Goal: Task Accomplishment & Management: Complete application form

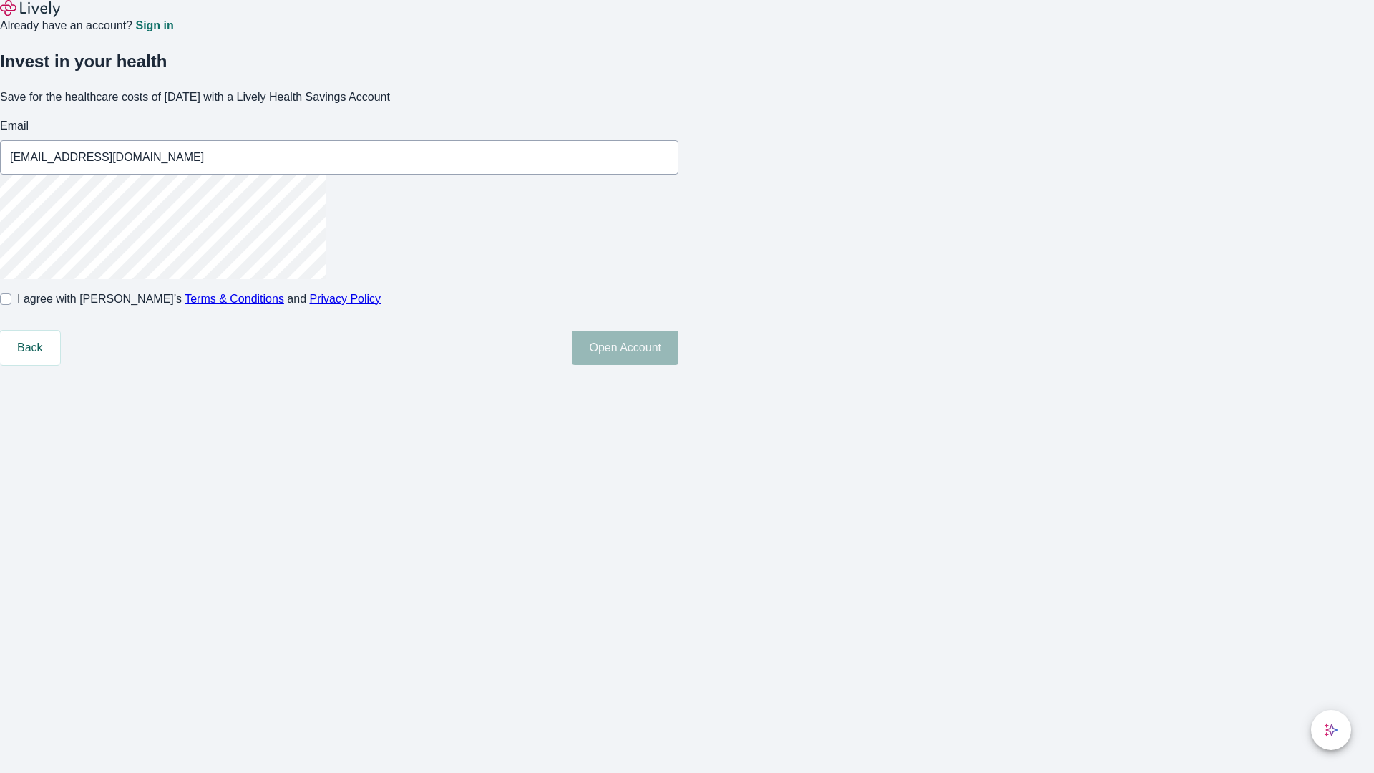
click at [11, 305] on input "I agree with Lively’s Terms & Conditions and Privacy Policy" at bounding box center [5, 298] width 11 height 11
checkbox input "true"
click at [678, 365] on button "Open Account" at bounding box center [625, 348] width 107 height 34
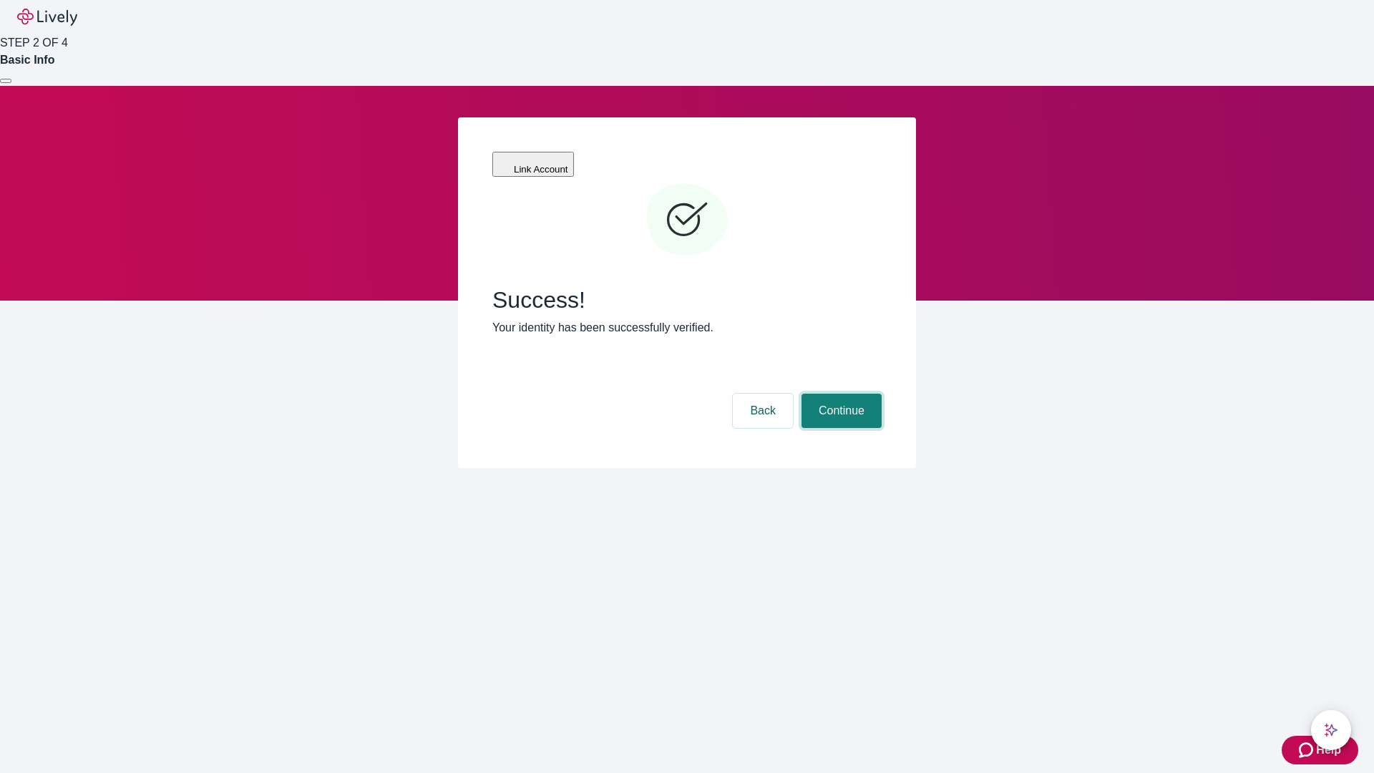
click at [839, 393] on button "Continue" at bounding box center [841, 410] width 80 height 34
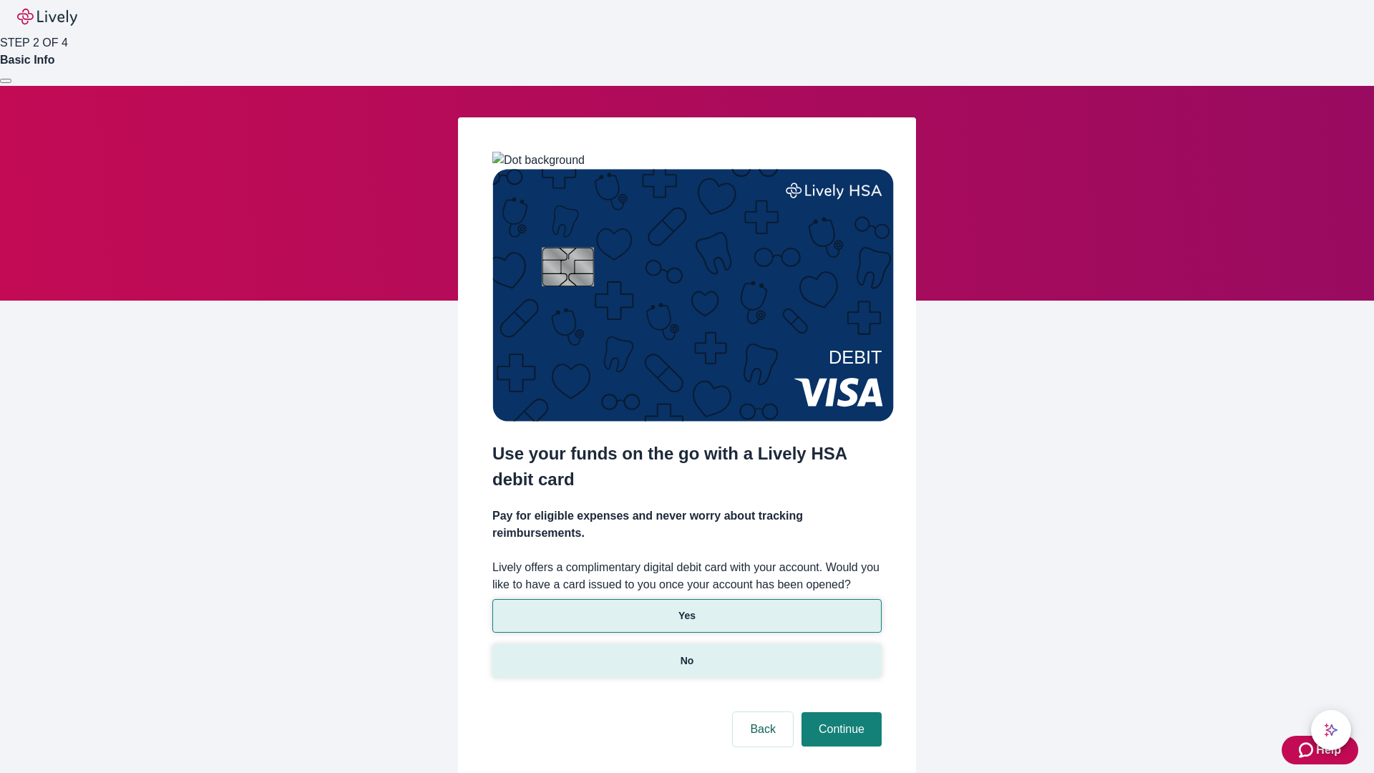
click at [686, 653] on p "No" at bounding box center [687, 660] width 14 height 15
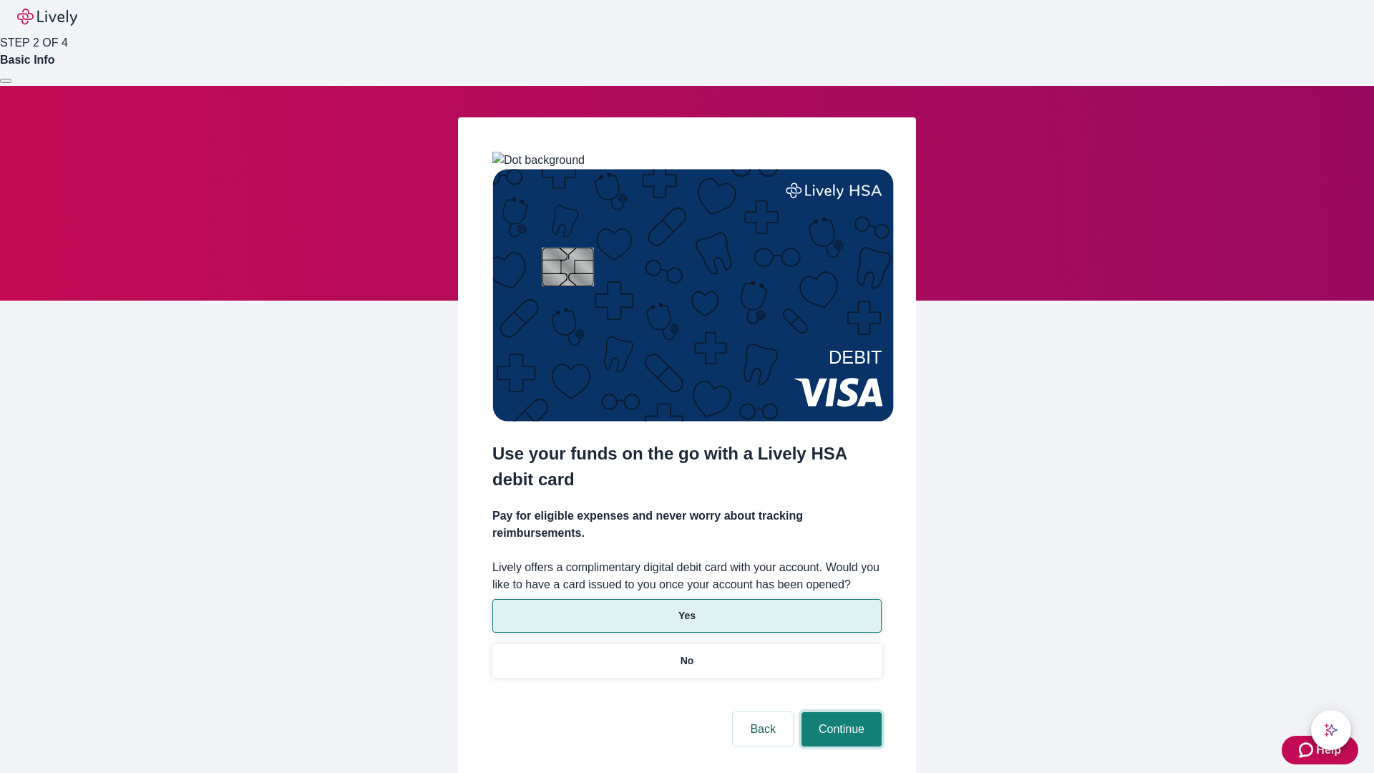
click at [839, 712] on button "Continue" at bounding box center [841, 729] width 80 height 34
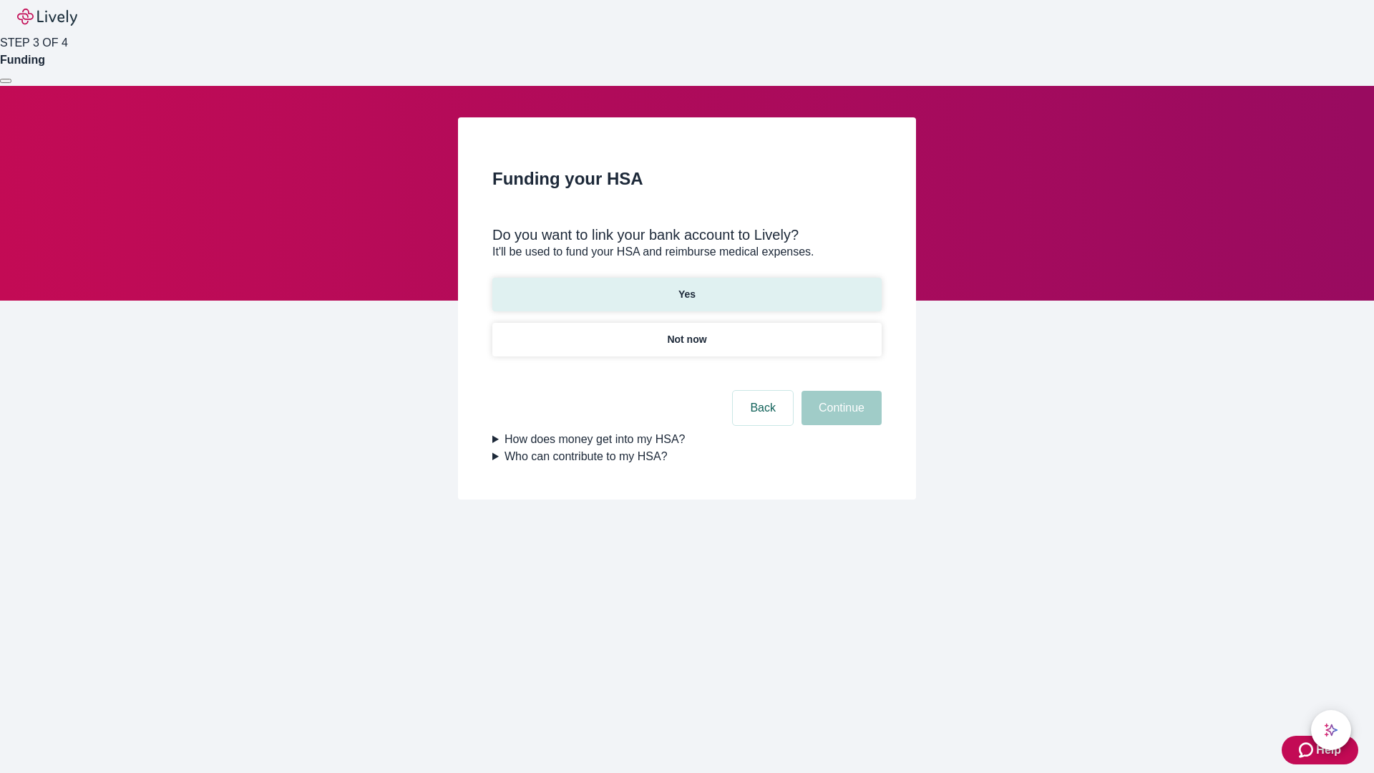
click at [686, 287] on p "Yes" at bounding box center [686, 294] width 17 height 15
click at [839, 391] on button "Continue" at bounding box center [841, 408] width 80 height 34
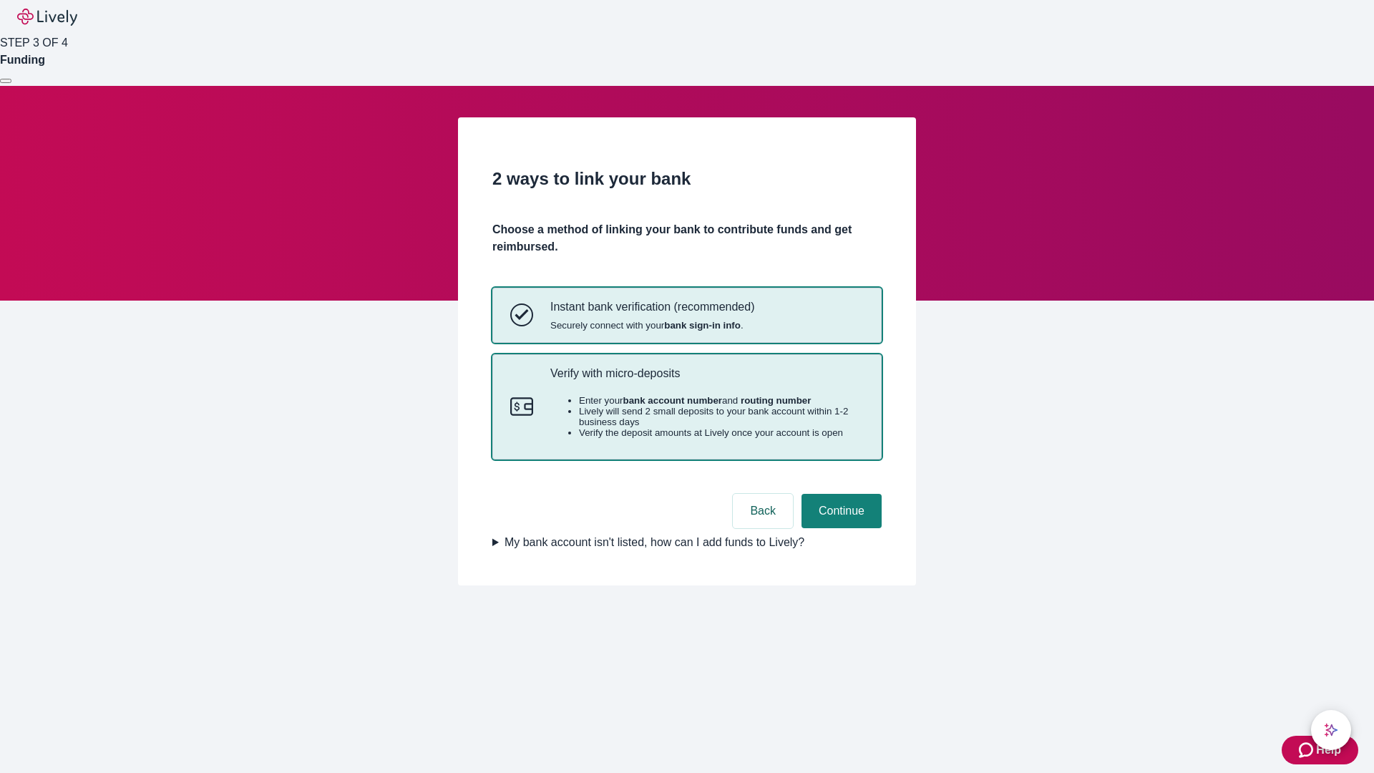
click at [706, 380] on p "Verify with micro-deposits" at bounding box center [706, 373] width 313 height 14
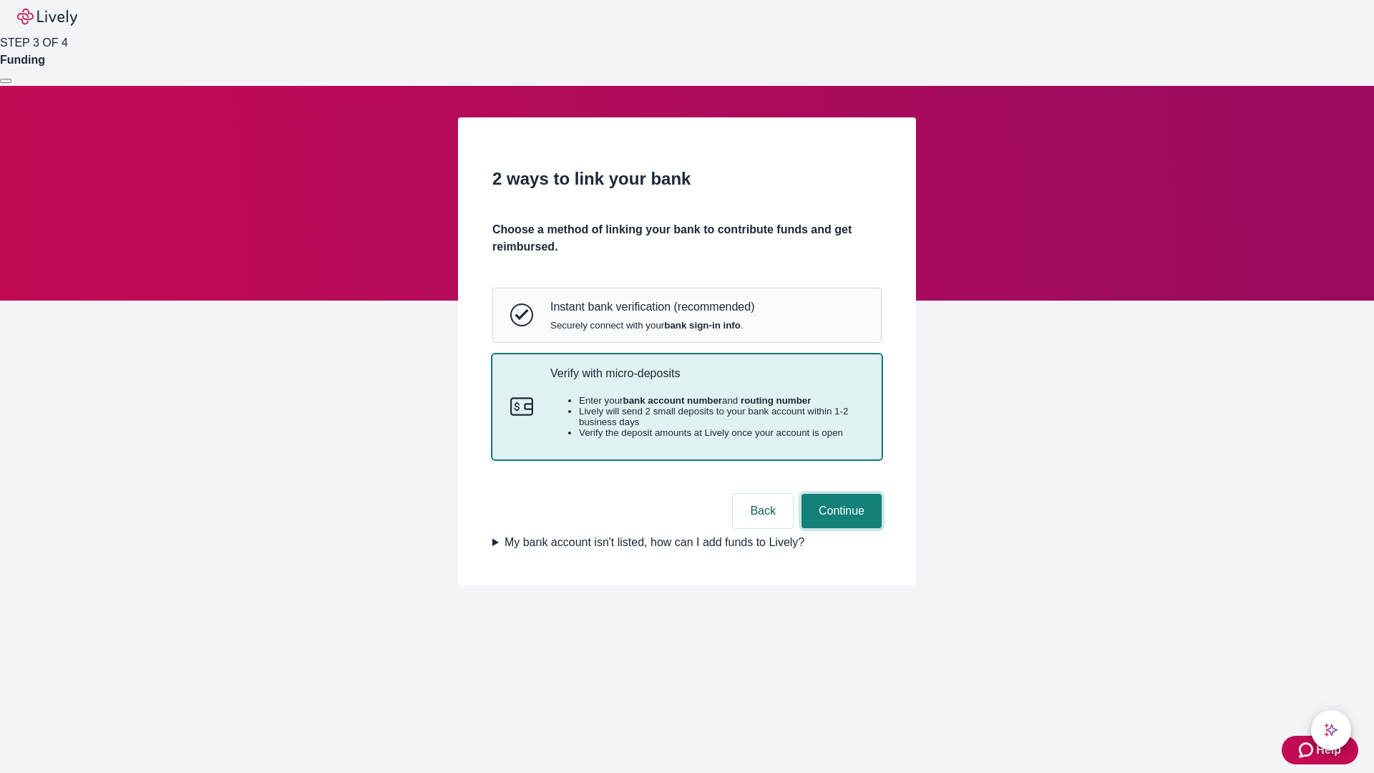
click at [839, 528] on button "Continue" at bounding box center [841, 511] width 80 height 34
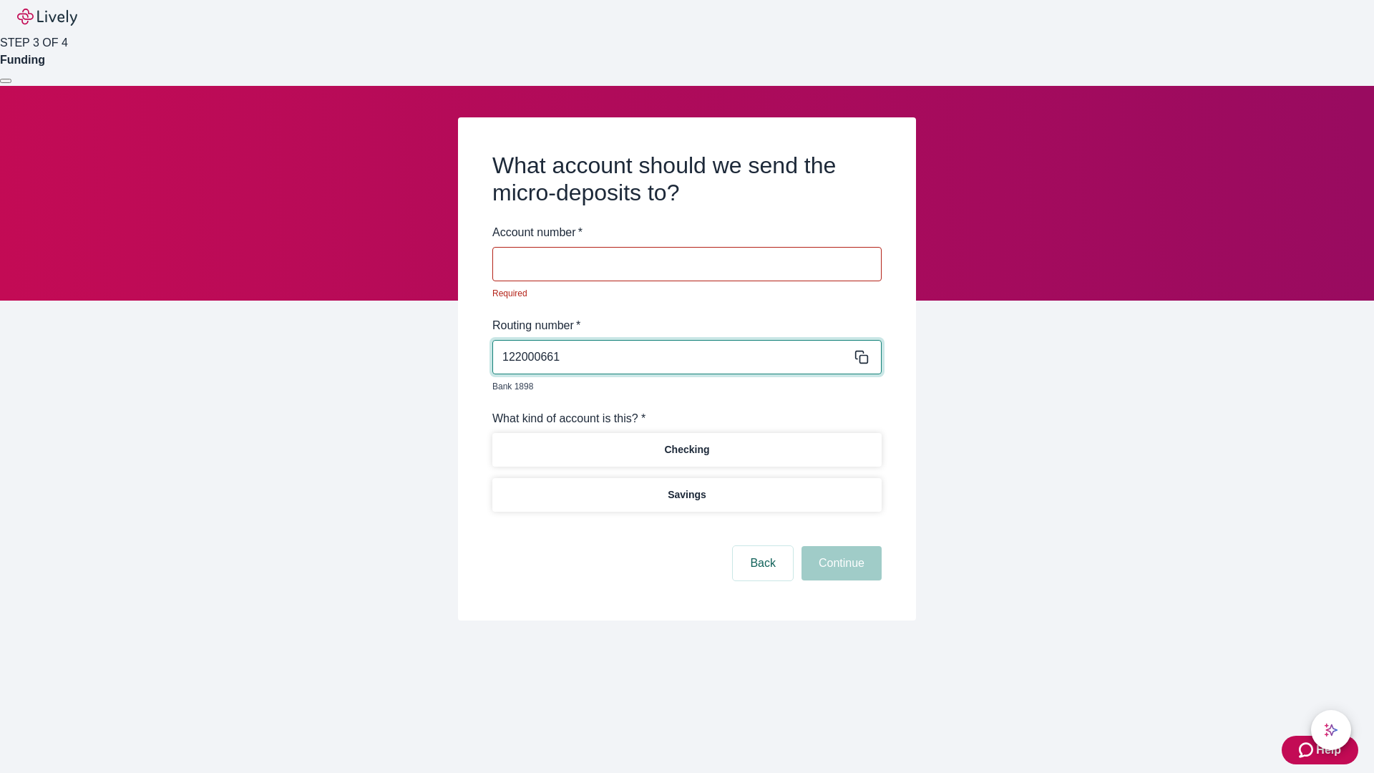
type input "122000661"
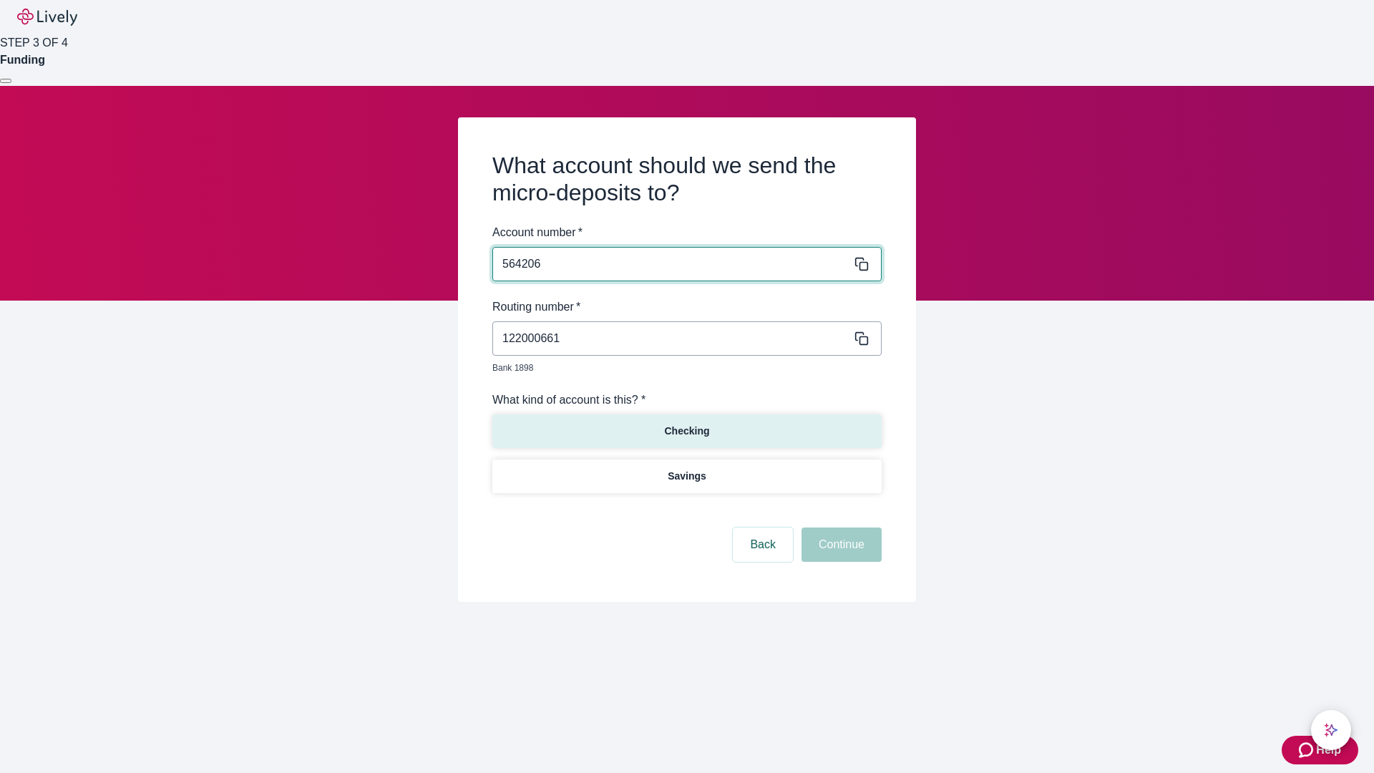
type input "564206"
click at [686, 424] on p "Checking" at bounding box center [686, 431] width 45 height 15
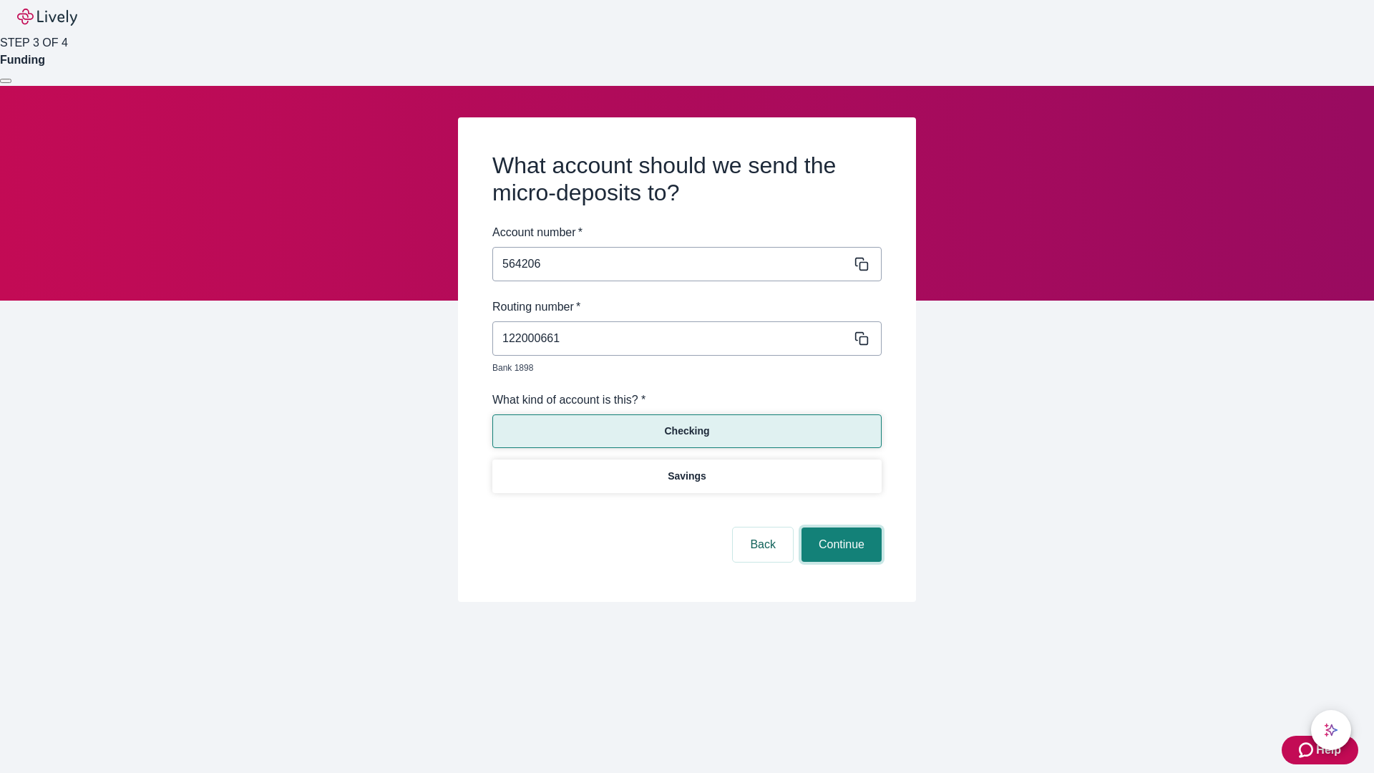
click at [839, 528] on button "Continue" at bounding box center [841, 544] width 80 height 34
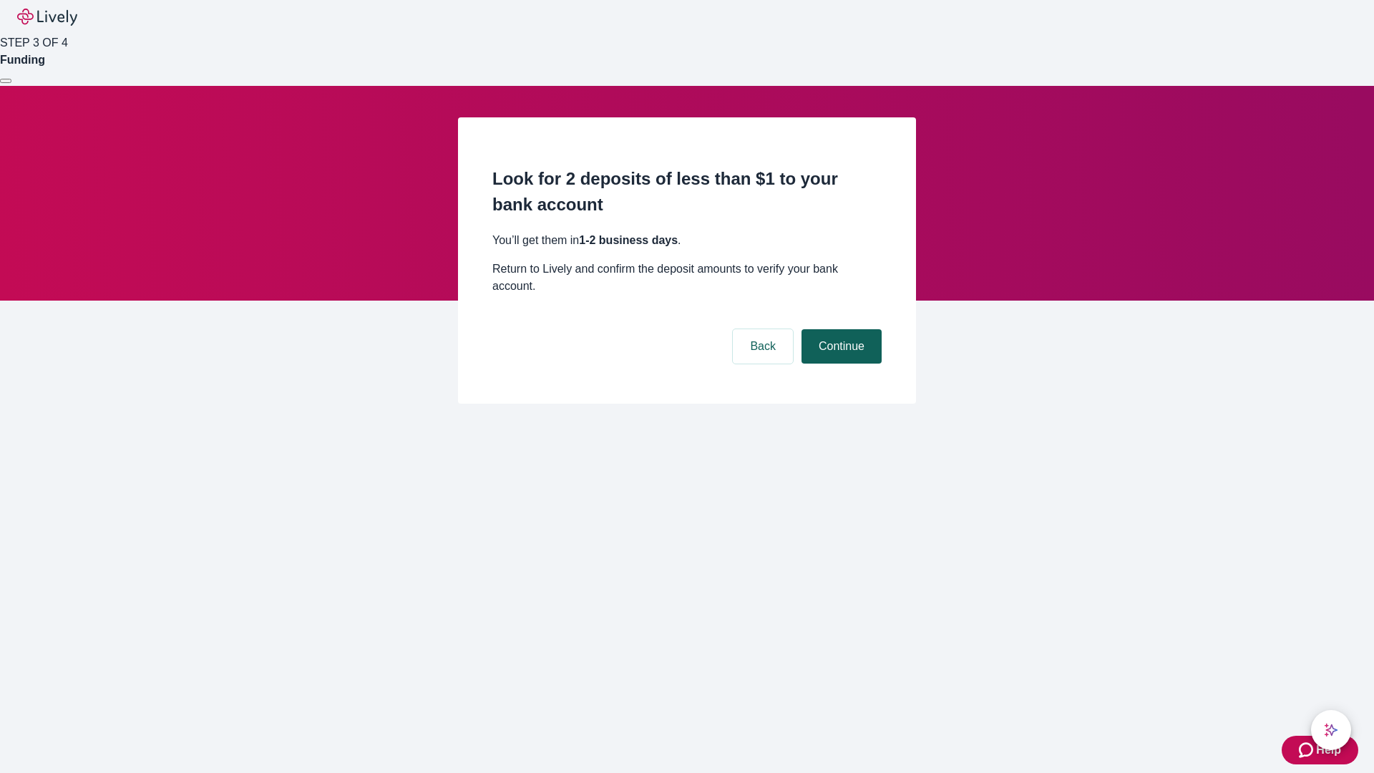
click at [839, 329] on button "Continue" at bounding box center [841, 346] width 80 height 34
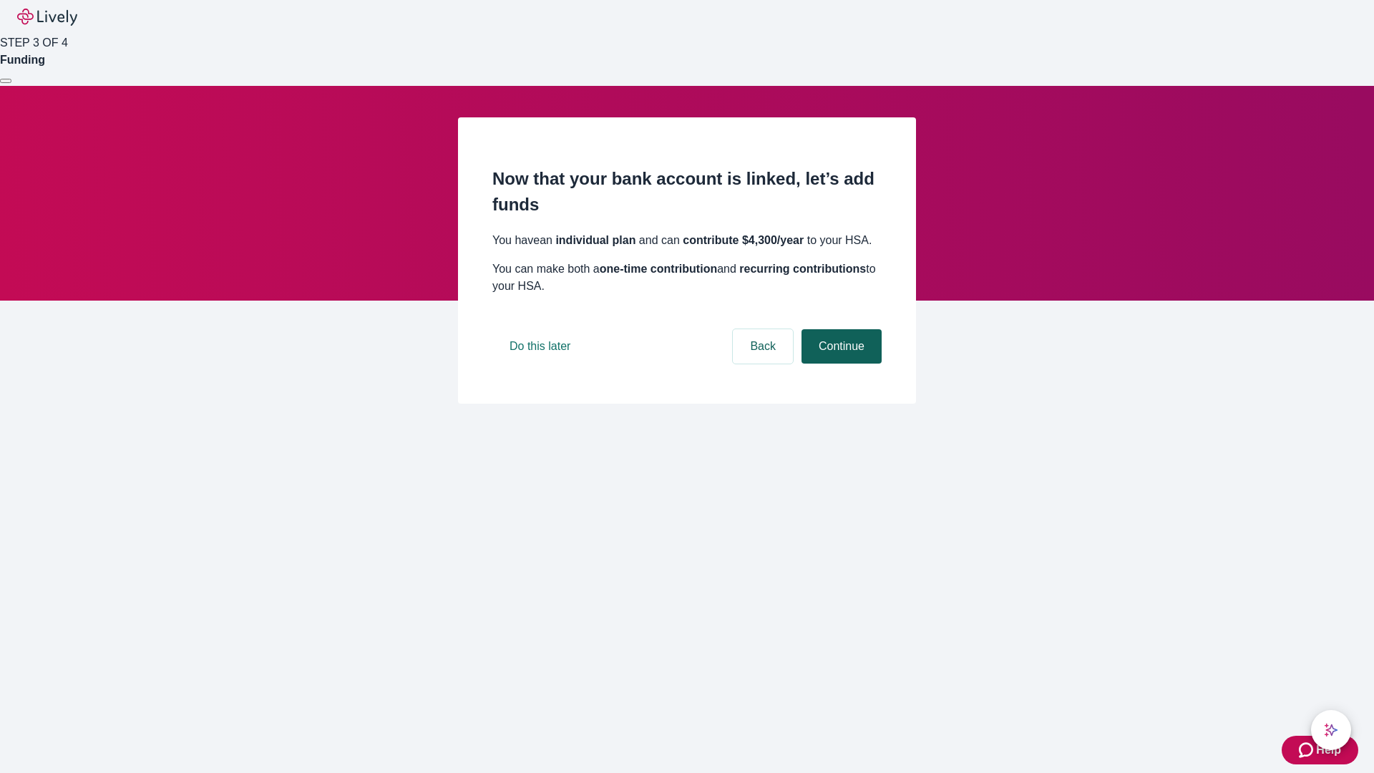
click at [839, 363] on button "Continue" at bounding box center [841, 346] width 80 height 34
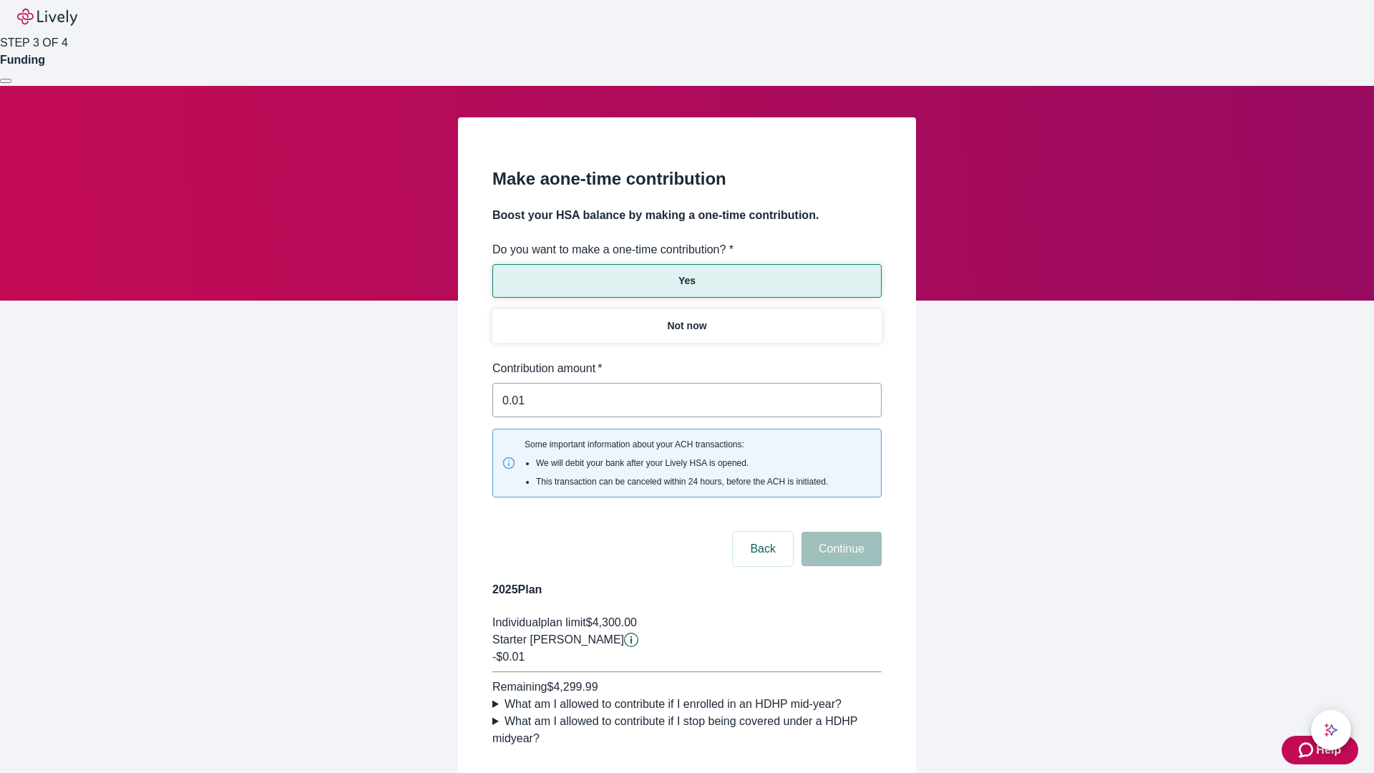
type input "0.01"
click at [839, 532] on button "Continue" at bounding box center [841, 549] width 80 height 34
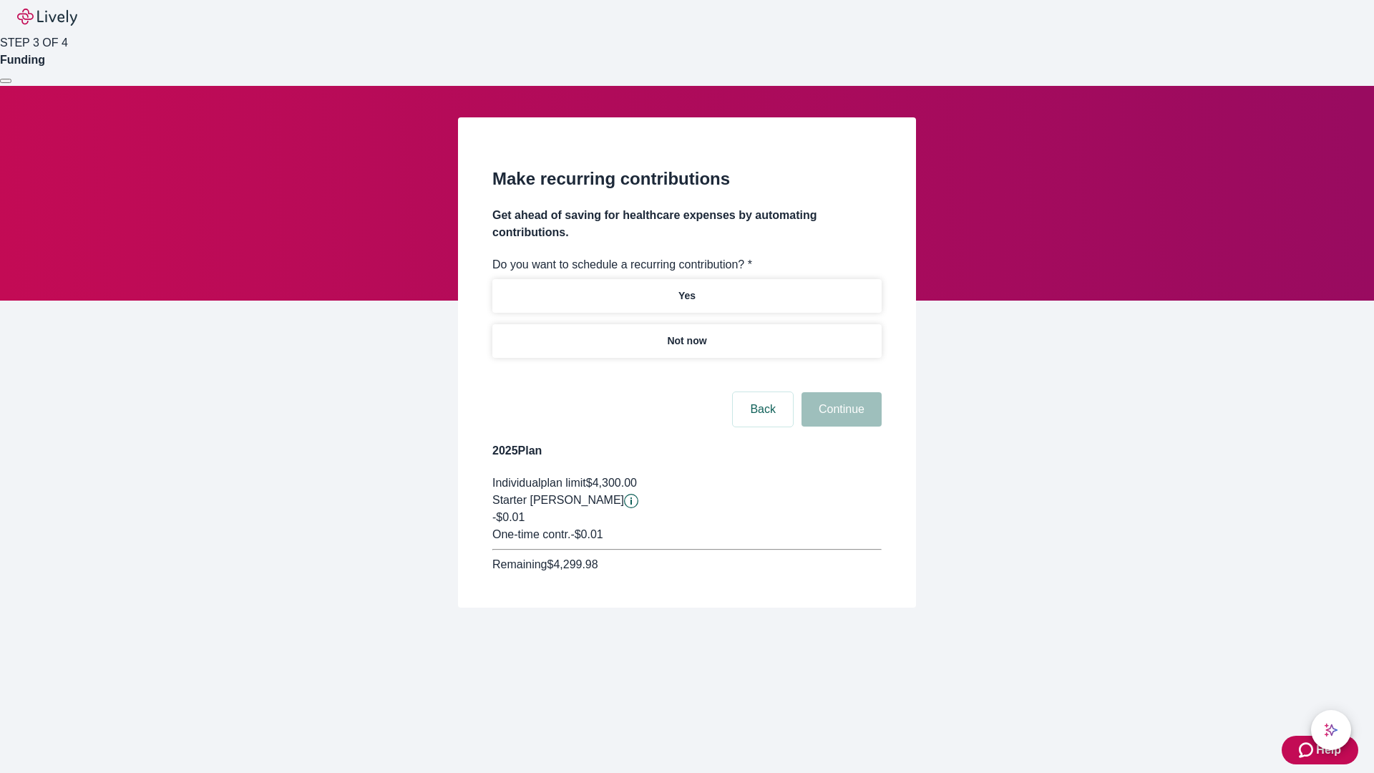
click at [686, 333] on p "Not now" at bounding box center [686, 340] width 39 height 15
click at [839, 392] on button "Continue" at bounding box center [841, 409] width 80 height 34
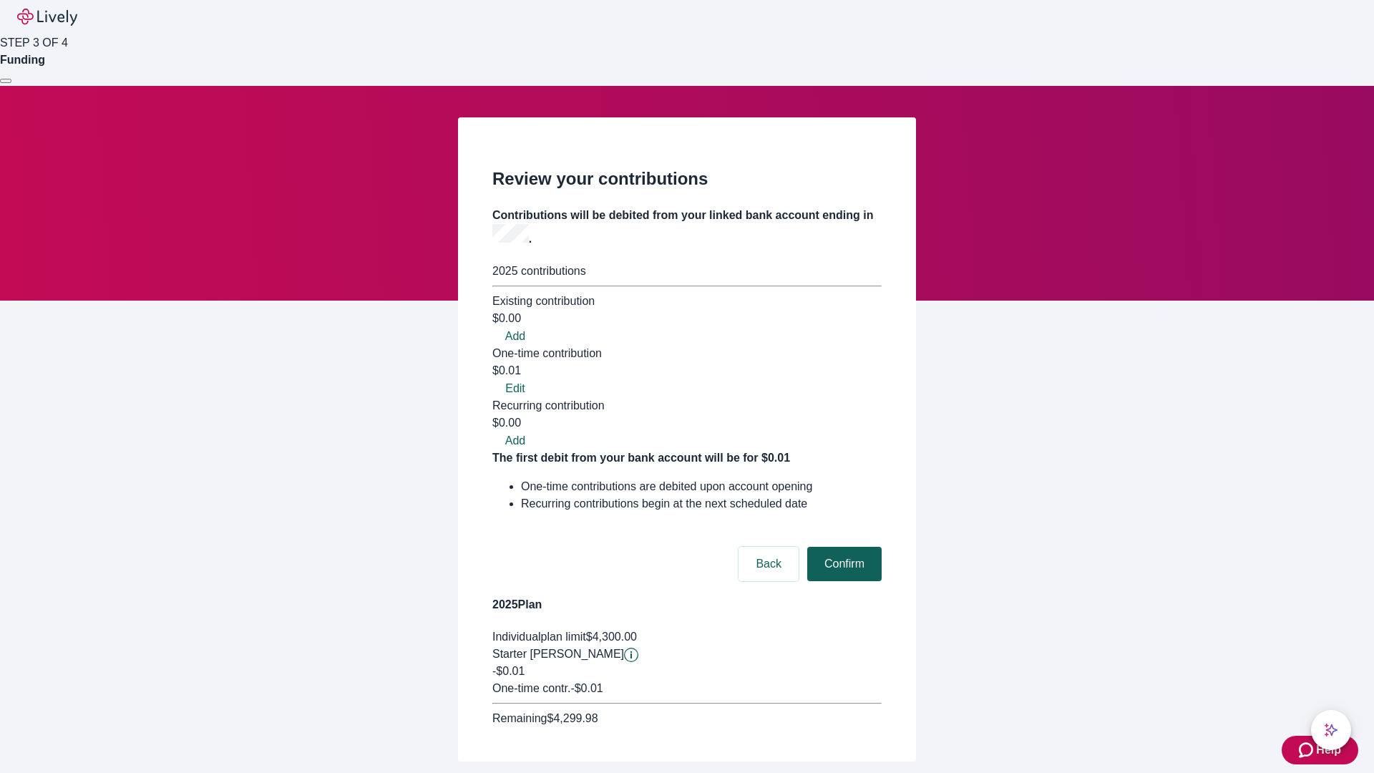
click at [842, 547] on button "Confirm" at bounding box center [844, 564] width 74 height 34
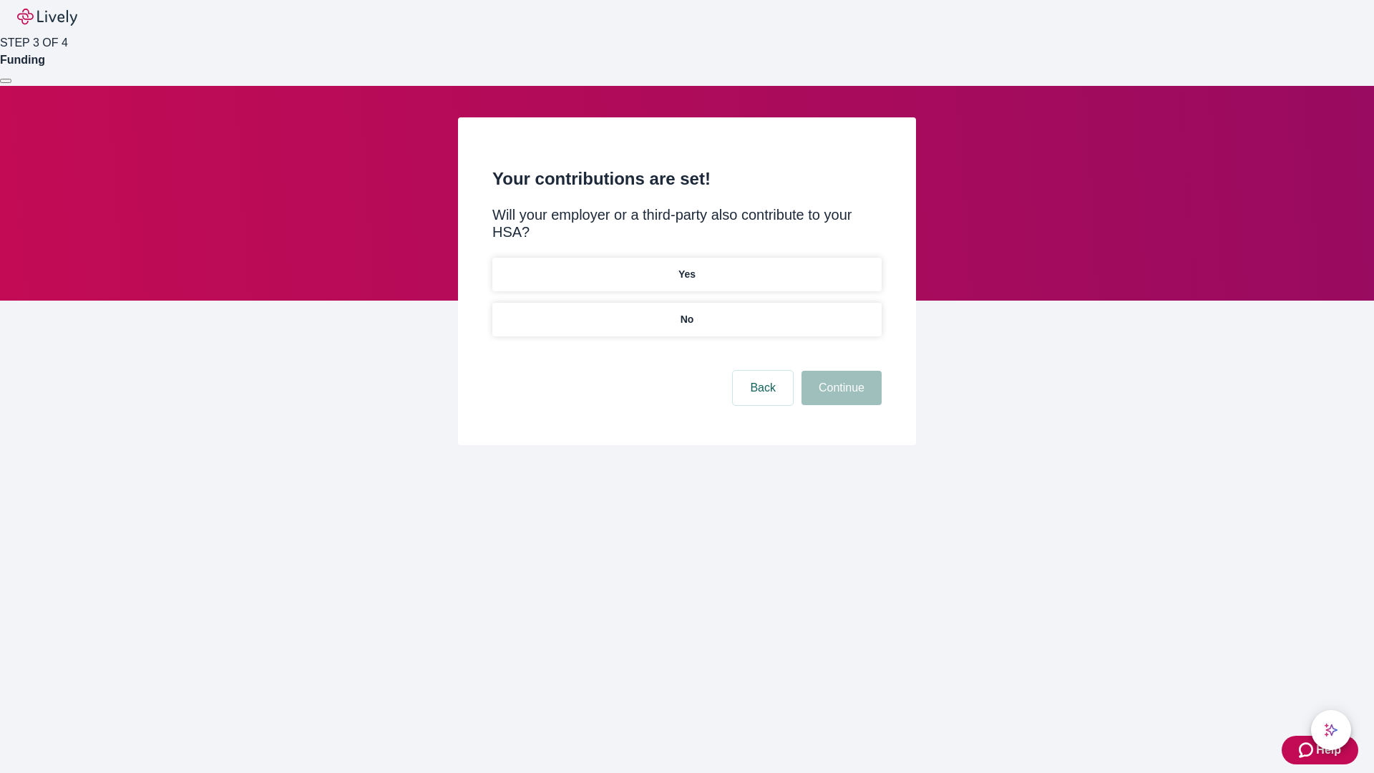
click at [686, 312] on p "No" at bounding box center [687, 319] width 14 height 15
click at [839, 371] on button "Continue" at bounding box center [841, 388] width 80 height 34
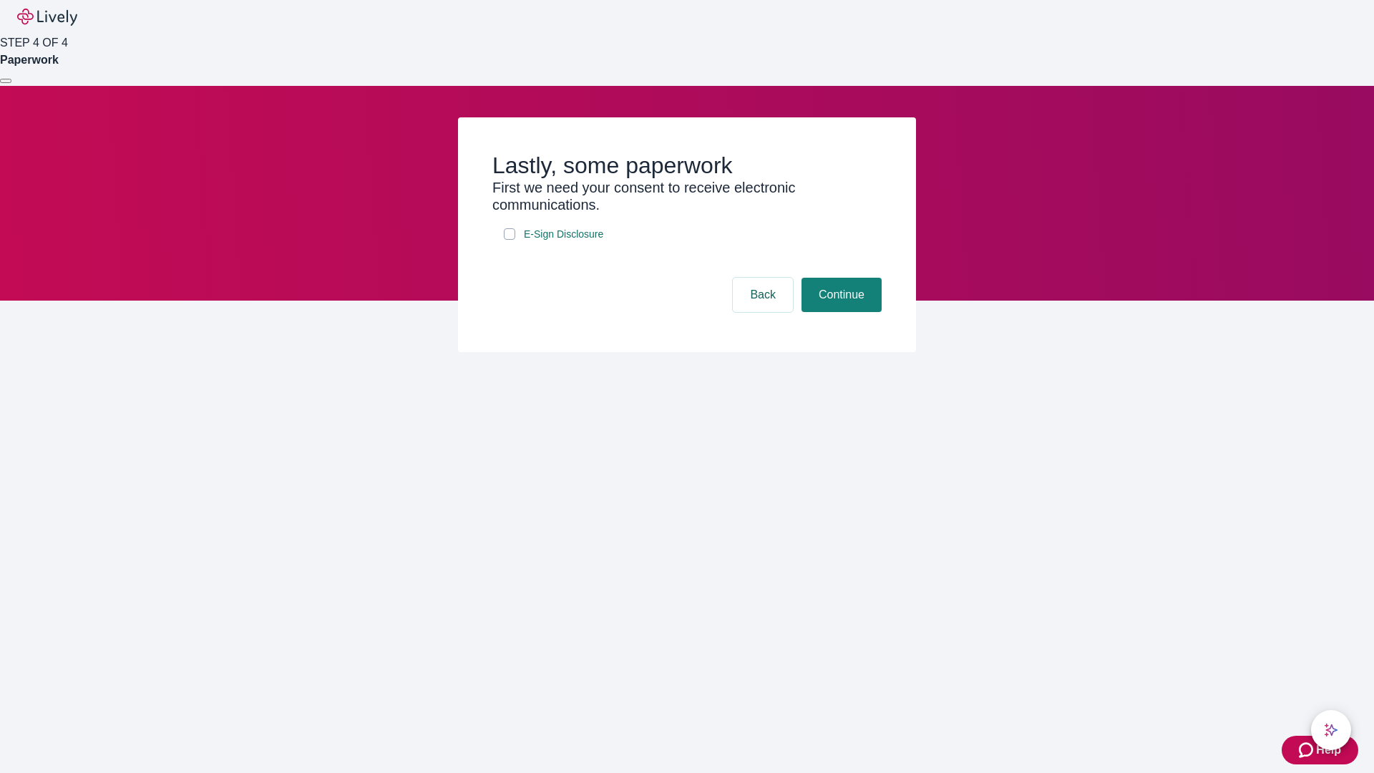
click at [509, 240] on input "E-Sign Disclosure" at bounding box center [509, 233] width 11 height 11
checkbox input "true"
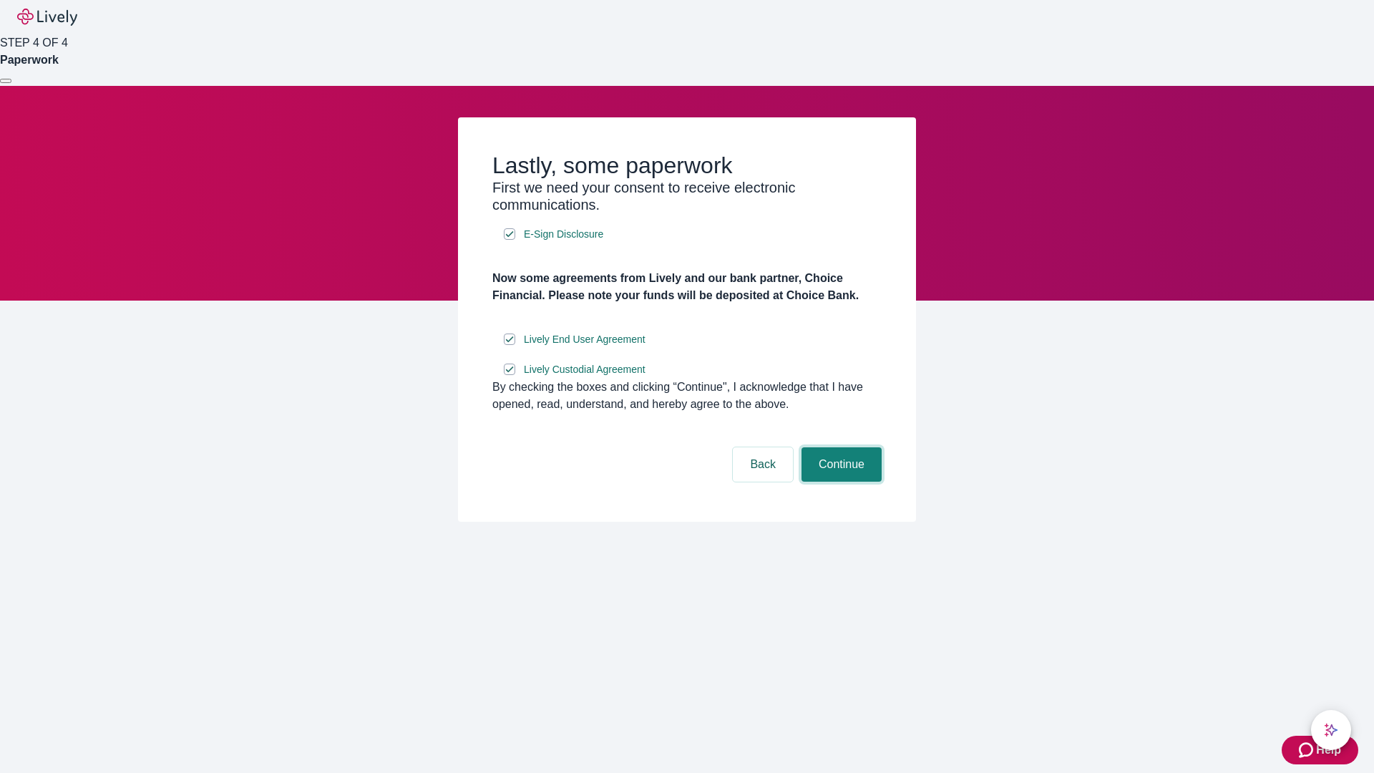
click at [839, 481] on button "Continue" at bounding box center [841, 464] width 80 height 34
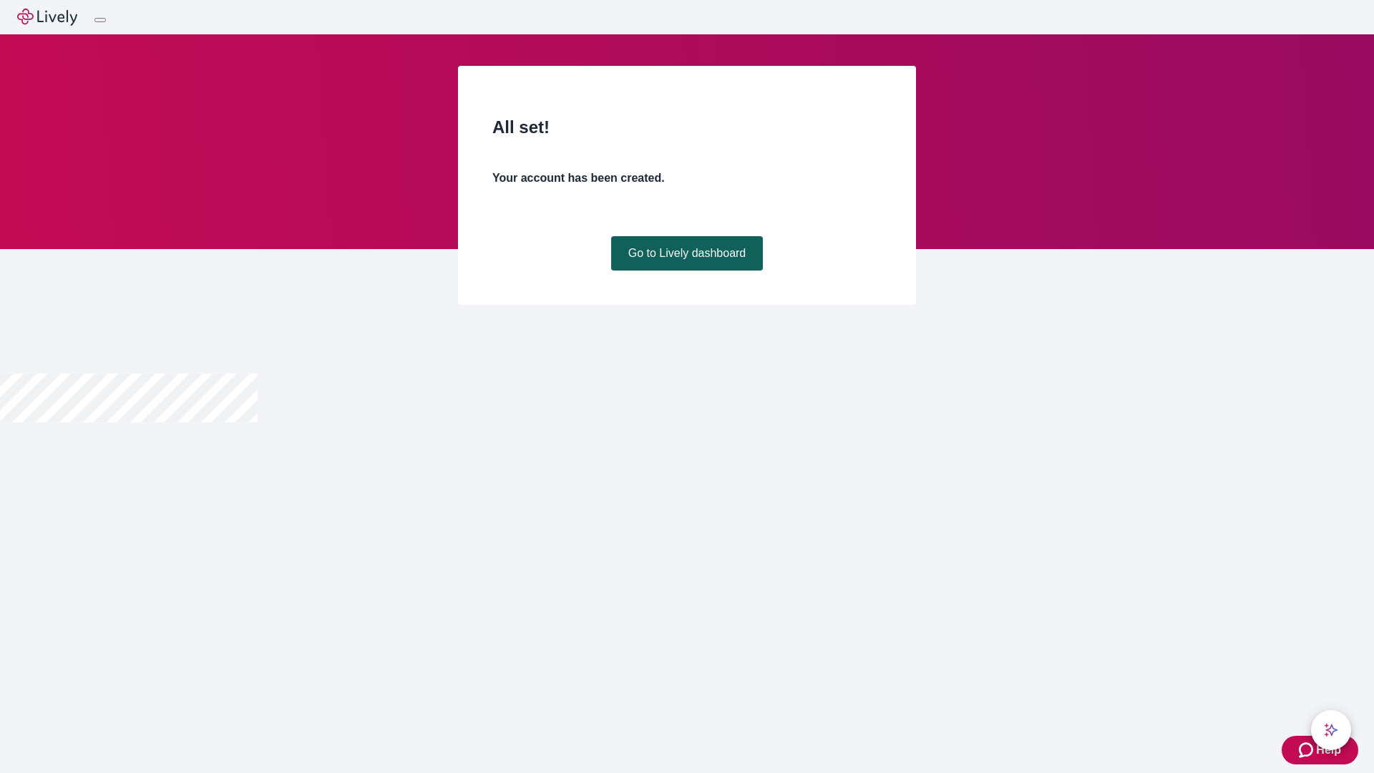
click at [686, 270] on link "Go to Lively dashboard" at bounding box center [687, 253] width 152 height 34
